Goal: Information Seeking & Learning: Learn about a topic

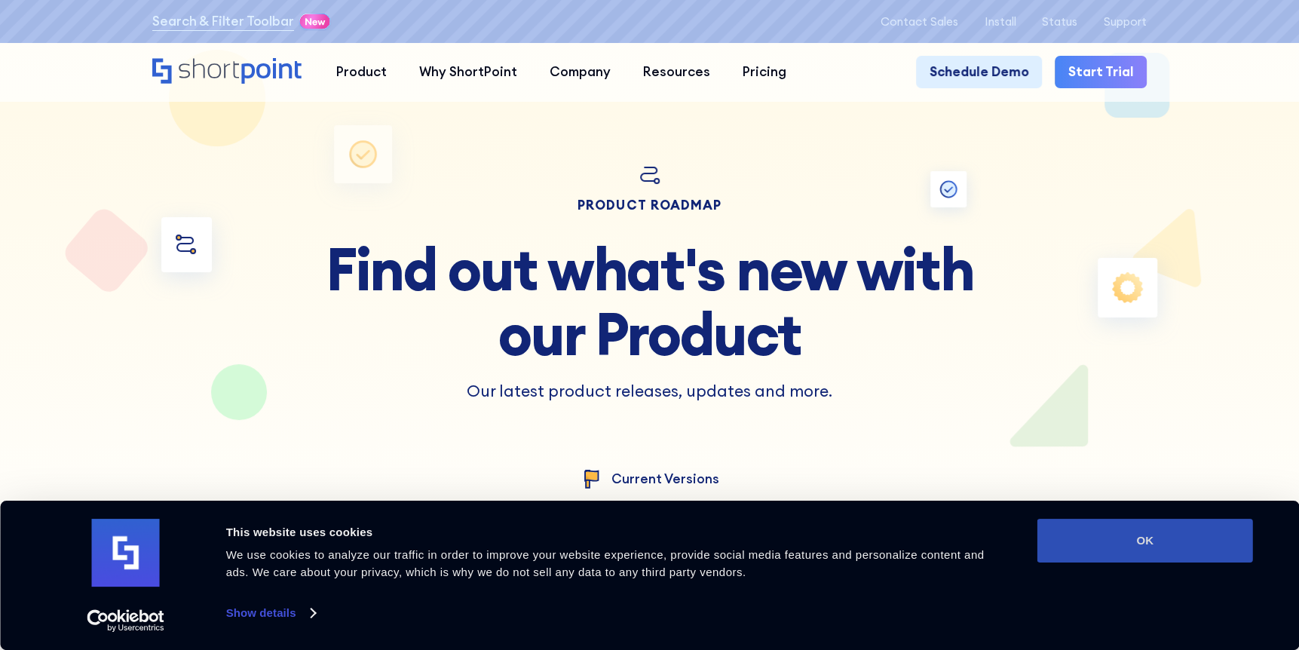
click at [1164, 535] on button "OK" at bounding box center [1145, 541] width 216 height 44
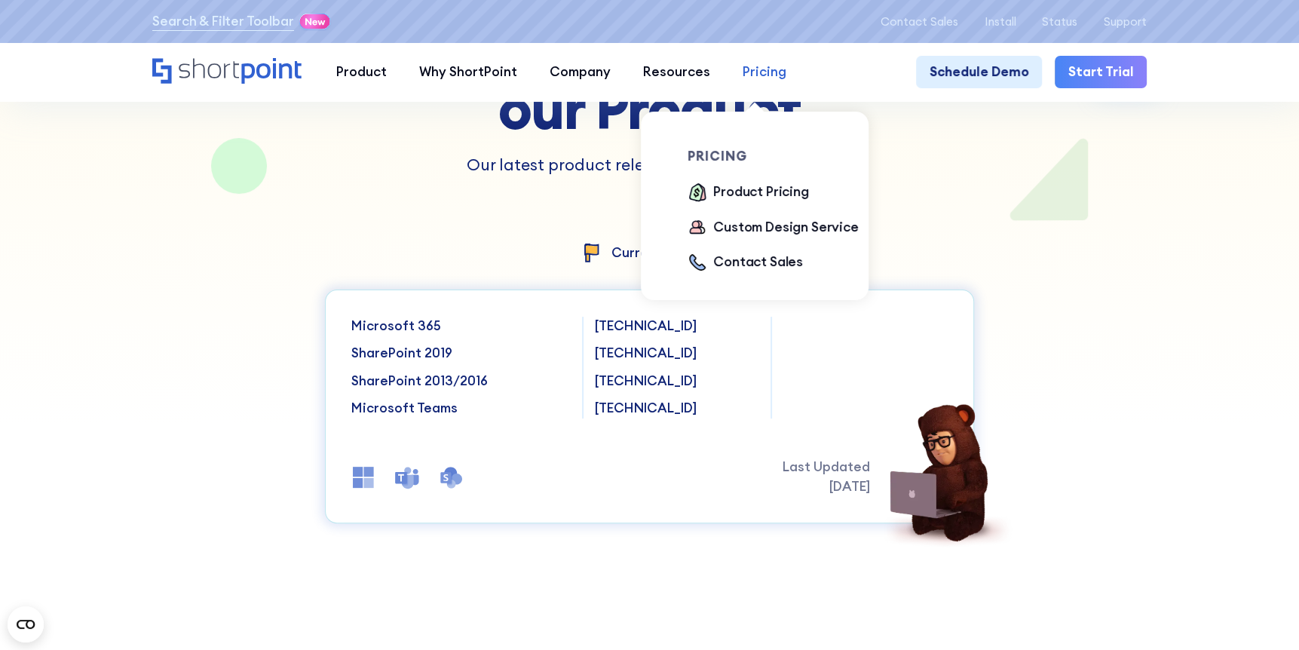
click at [775, 72] on div "Pricing" at bounding box center [765, 73] width 44 height 20
click at [753, 197] on div "Product Pricing" at bounding box center [760, 192] width 95 height 20
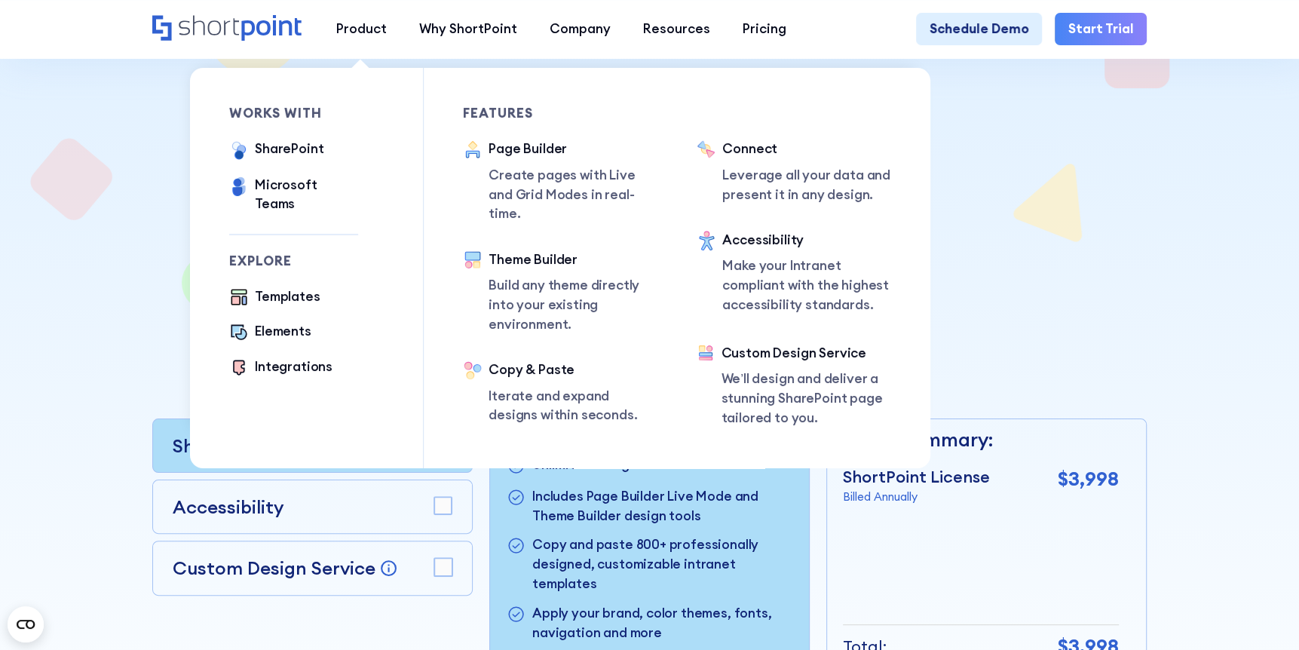
scroll to position [151, 0]
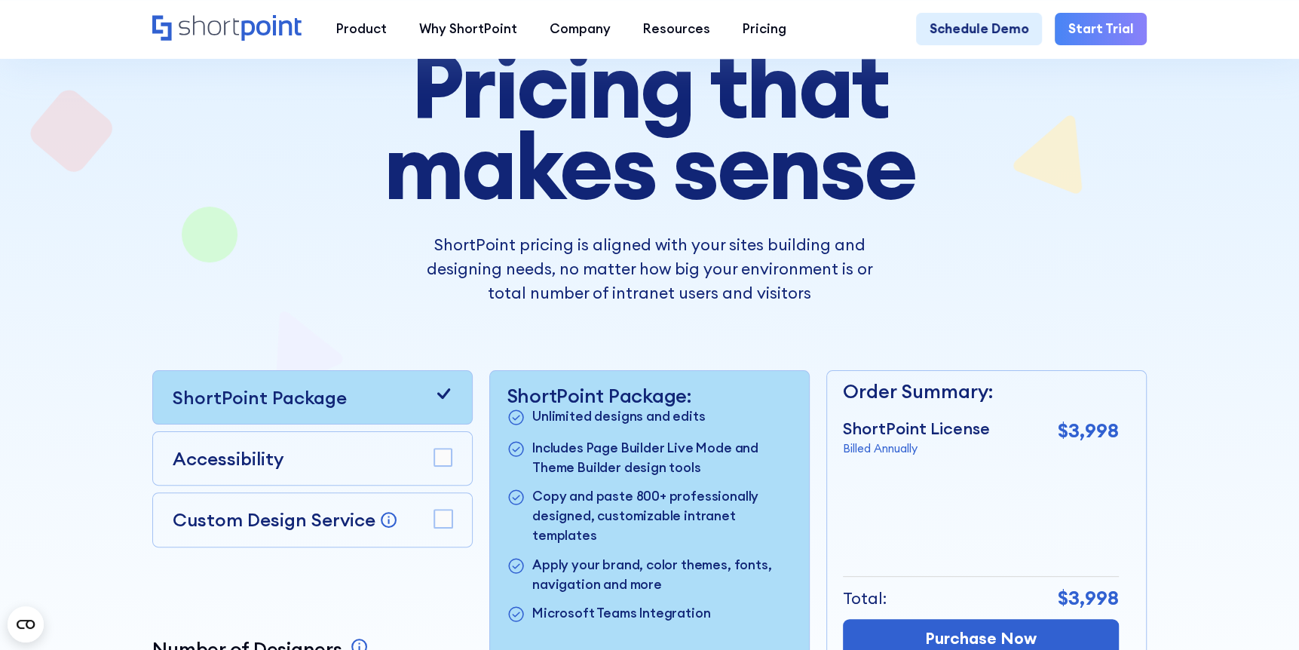
click at [443, 467] on rect at bounding box center [443, 458] width 18 height 18
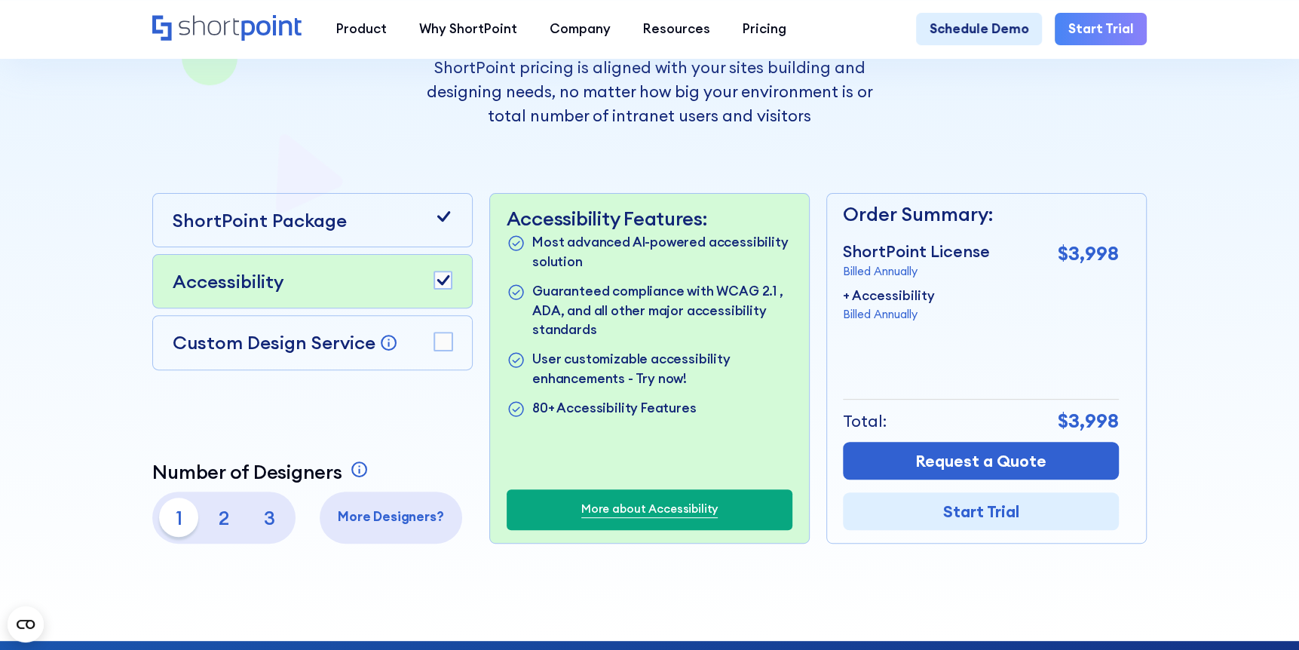
scroll to position [302, 0]
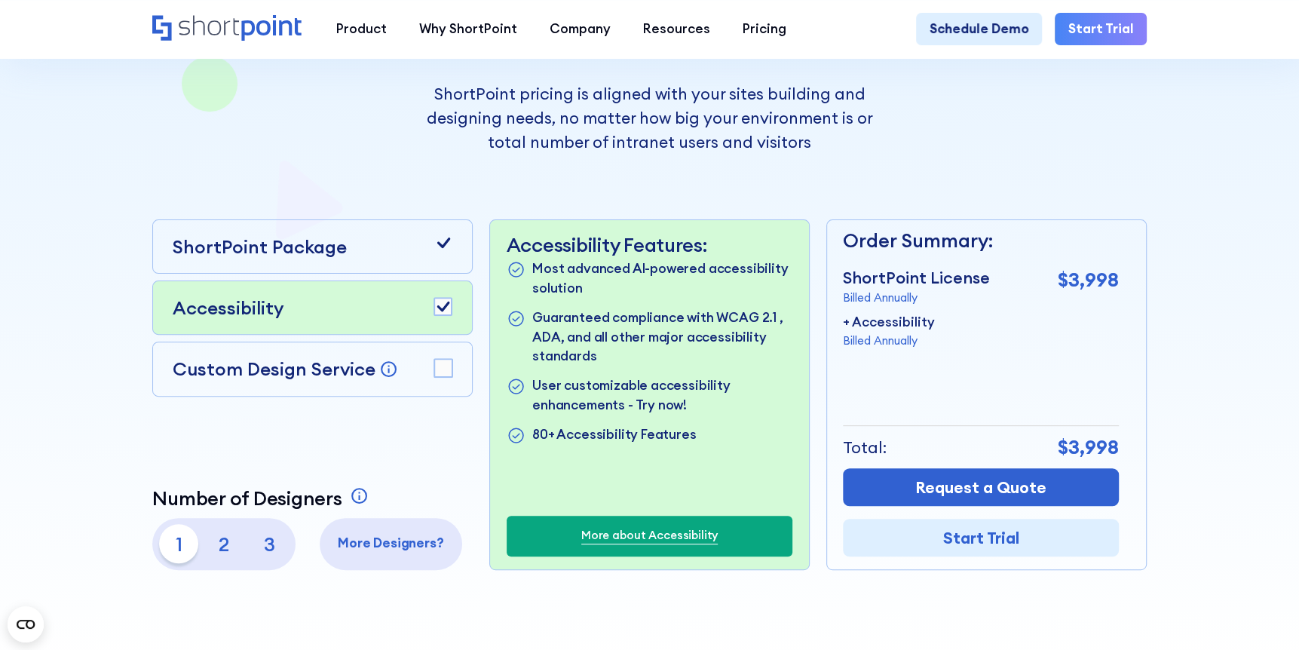
click at [449, 316] on rect at bounding box center [443, 307] width 18 height 18
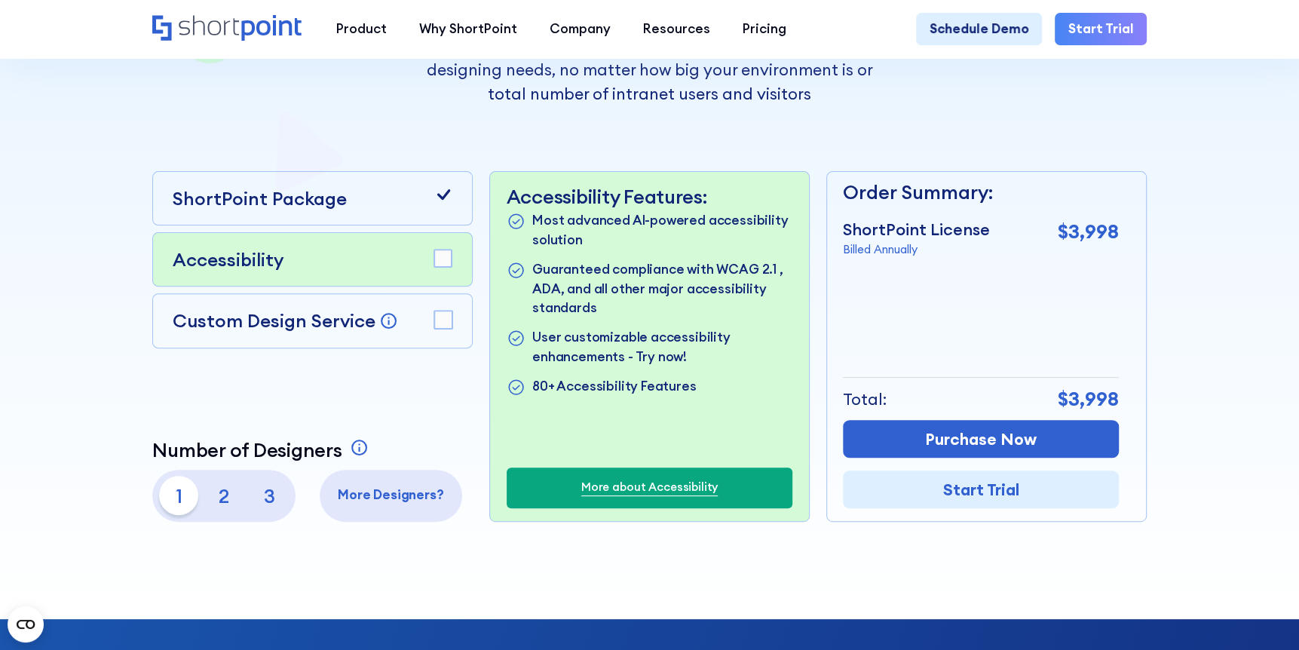
scroll to position [377, 0]
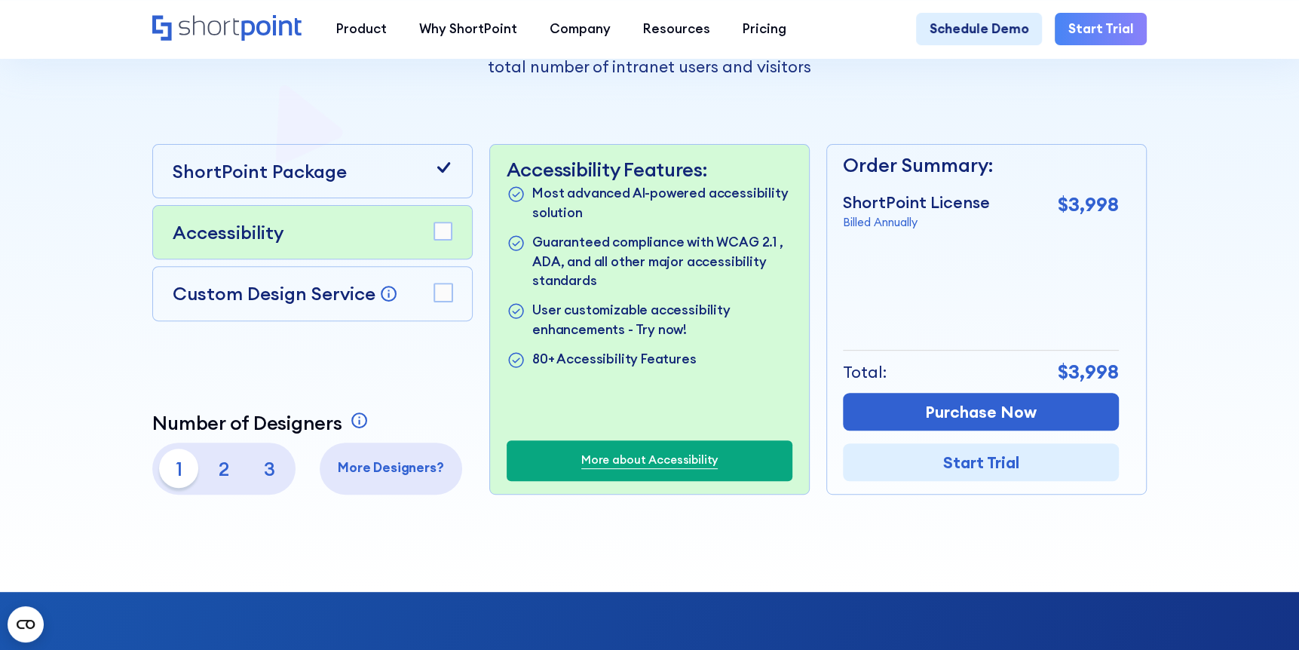
click at [669, 452] on div "More about Accessibility" at bounding box center [650, 460] width 286 height 41
click at [668, 464] on link "More about Accessibility" at bounding box center [649, 460] width 136 height 17
